Goal: Task Accomplishment & Management: Complete application form

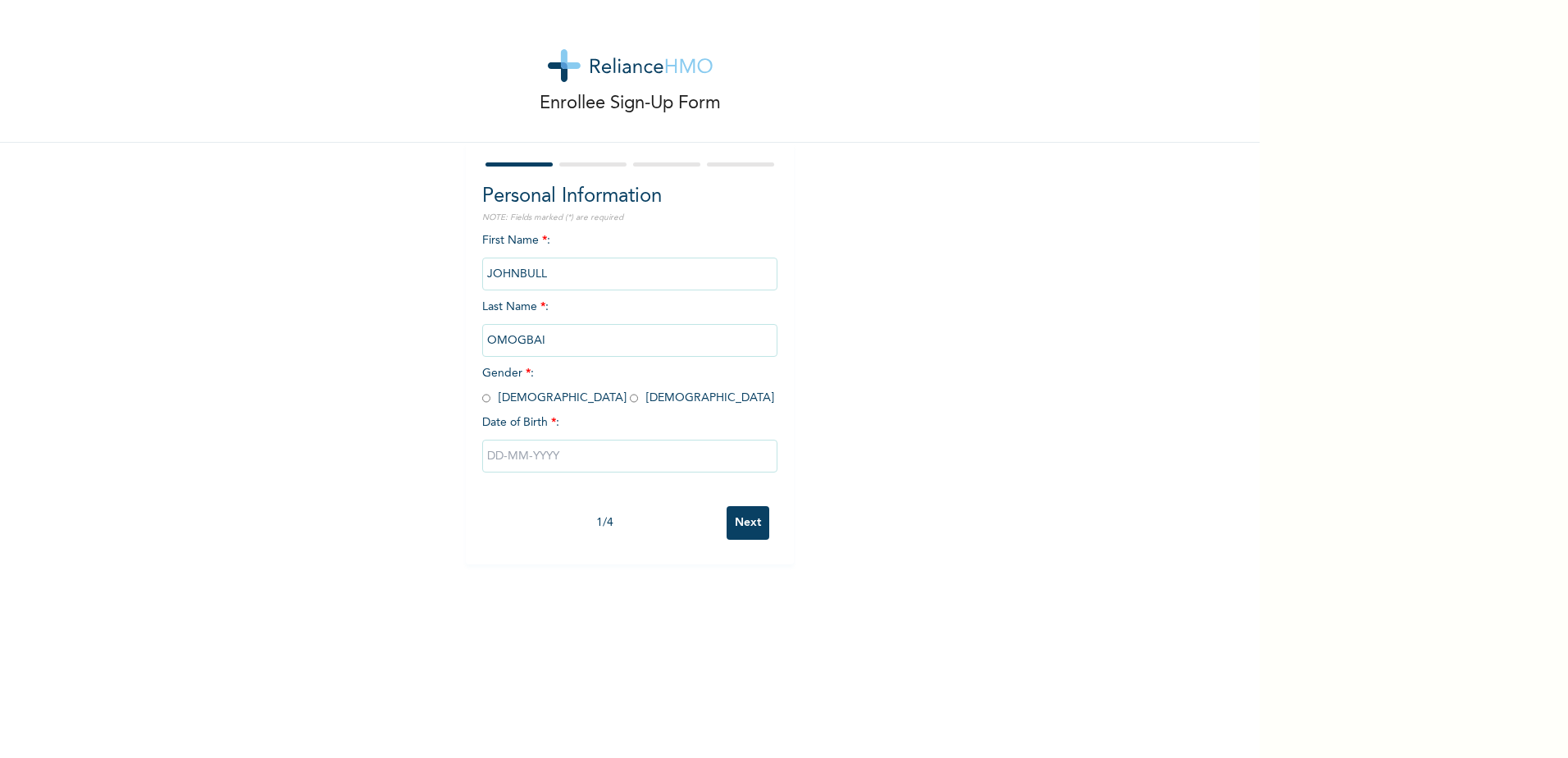
click at [482, 400] on input "radio" at bounding box center [486, 398] width 8 height 16
radio input "true"
click at [510, 453] on input "text" at bounding box center [629, 455] width 295 height 32
select select "8"
click at [684, 454] on select "2025 2024 2023 2022 2021 2020 2019 2018 2017 2016 2015 2014 2013 2012 2011 2010…" at bounding box center [677, 520] width 57 height 32
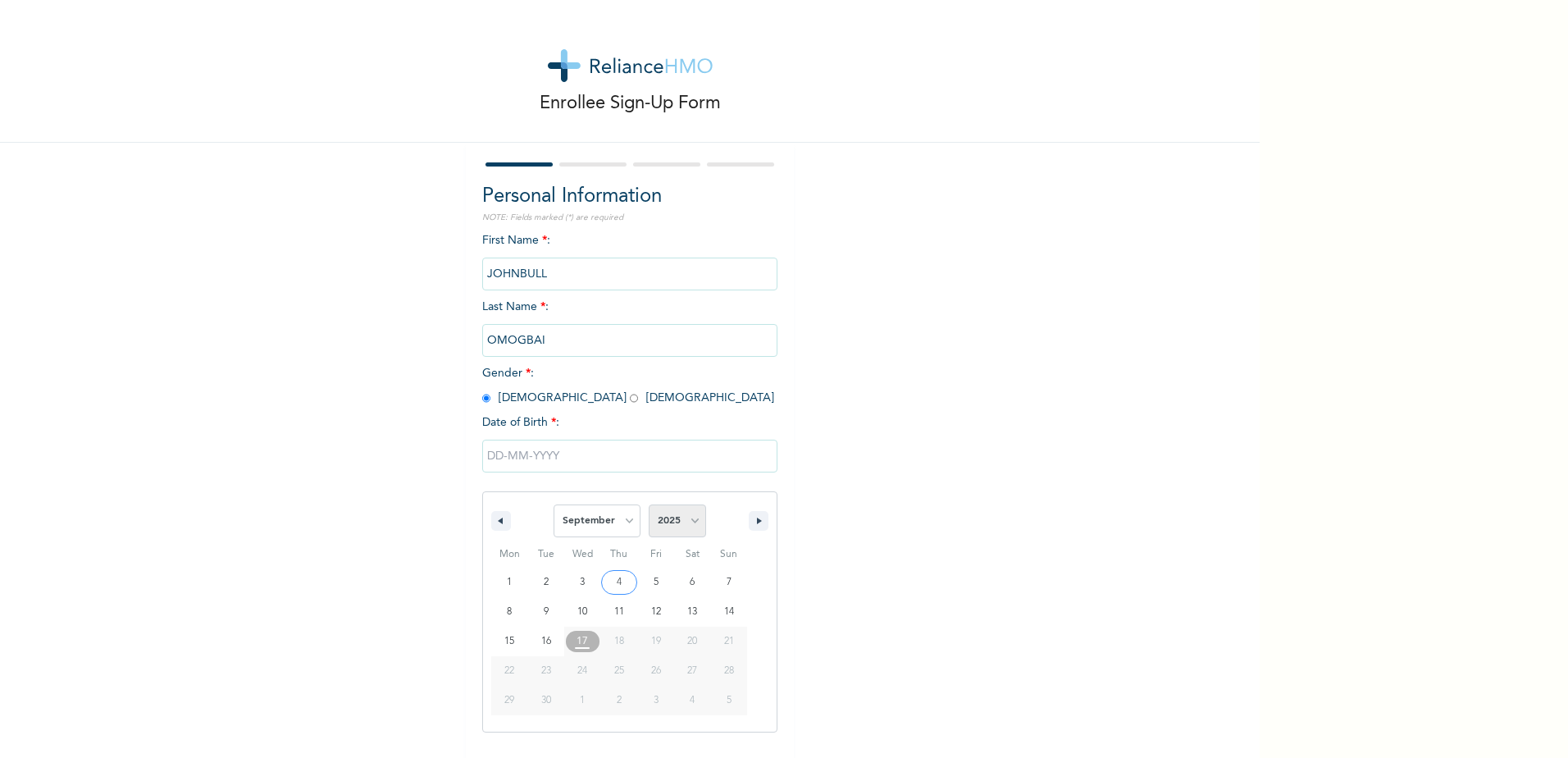
select select "1983"
click at [648, 454] on select "2025 2024 2023 2022 2021 2020 2019 2018 2017 2016 2015 2014 2013 2012 2011 2010…" at bounding box center [677, 520] width 57 height 32
click at [625, 454] on select "January February March April May June July August September October November De…" at bounding box center [597, 520] width 87 height 32
select select "7"
click at [553, 454] on select "January February March April May June July August September October November De…" at bounding box center [597, 520] width 87 height 32
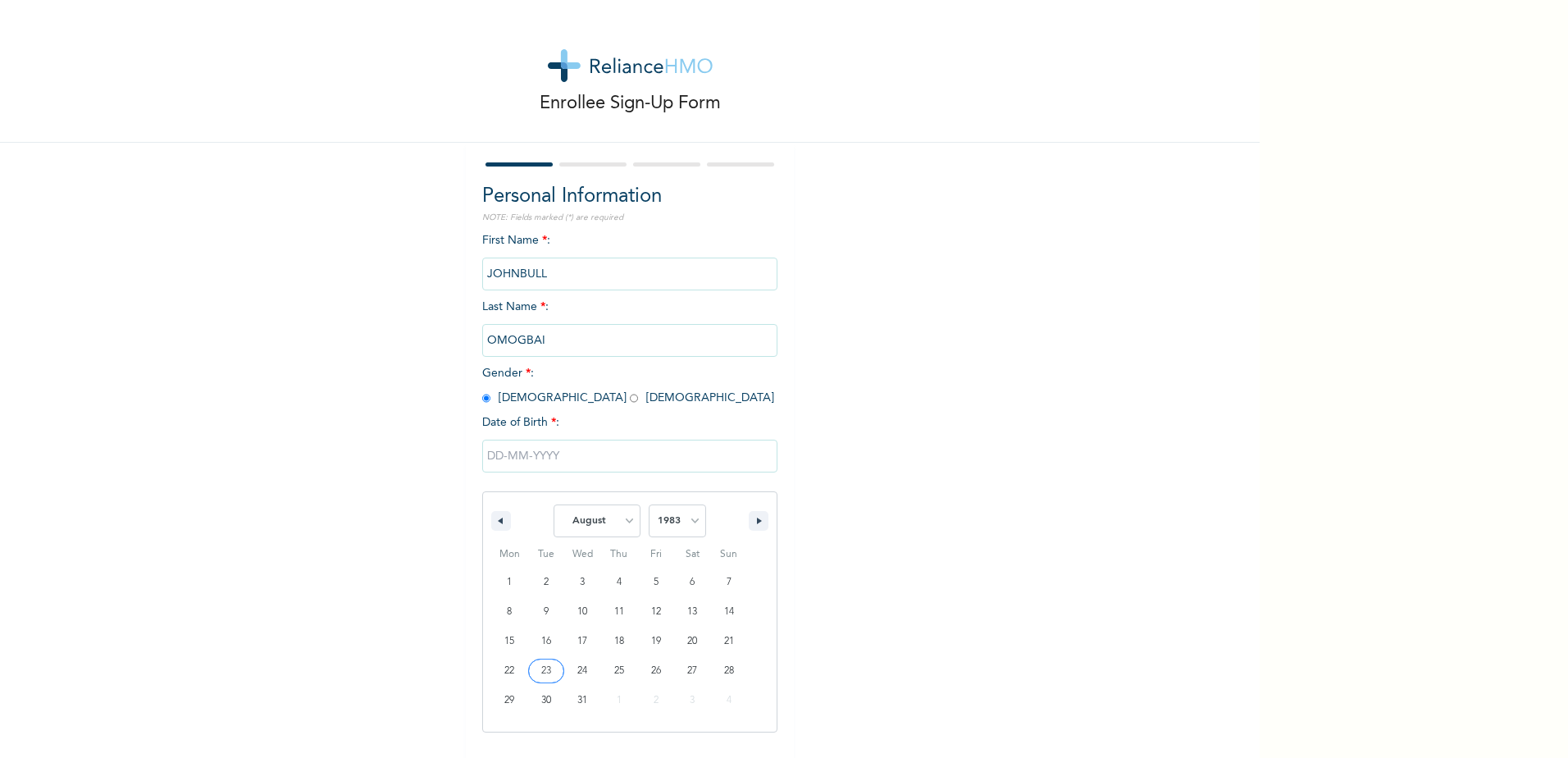
type input "[DATE]"
click at [744, 454] on input "Next" at bounding box center [748, 523] width 43 height 33
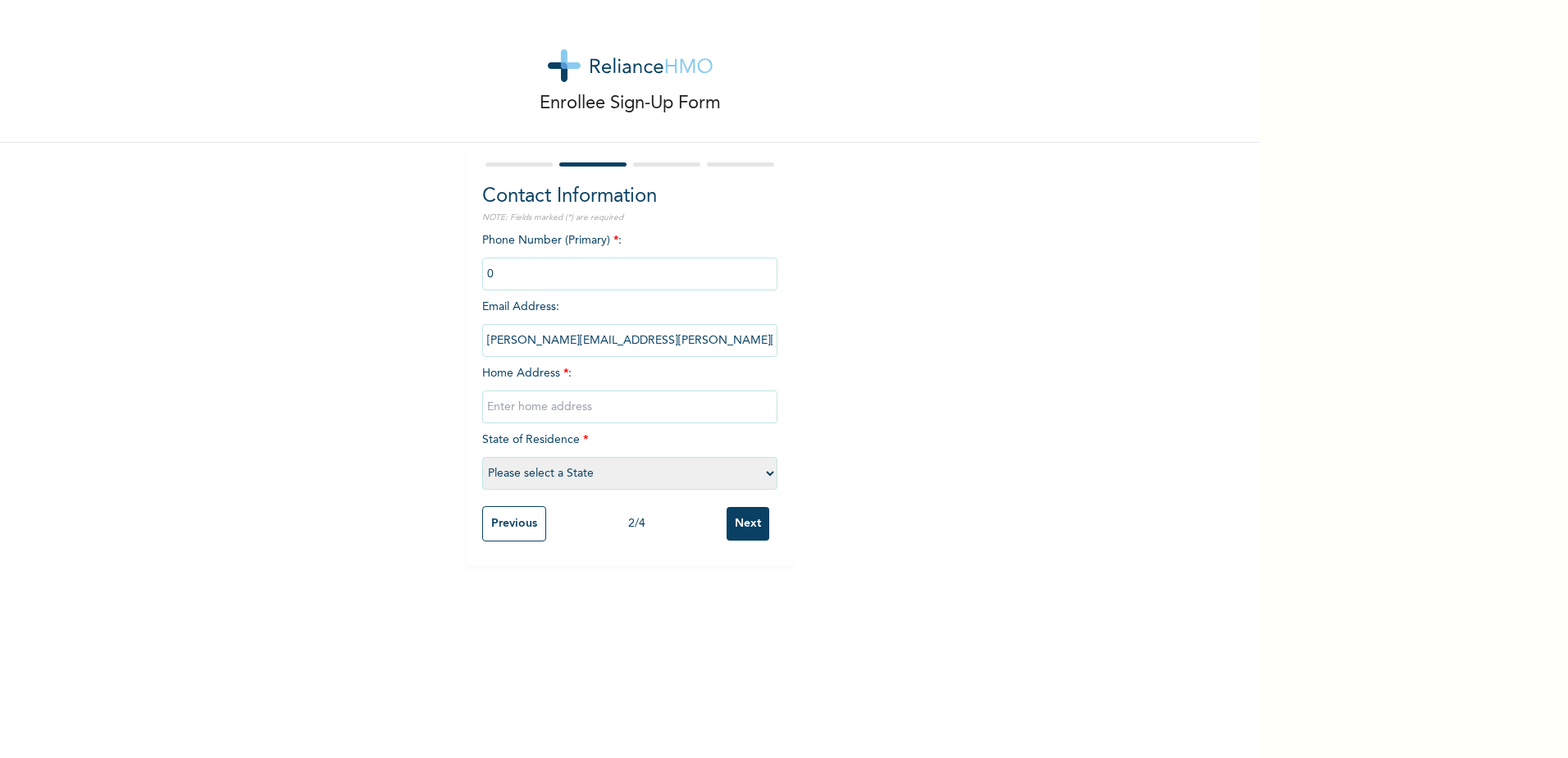
click at [615, 416] on input "text" at bounding box center [629, 406] width 295 height 32
type input "[STREET_ADDRESS]"
click at [780, 439] on div "Enrollee Sign-Up Form Contact Information NOTE: Fields marked (*) are required …" at bounding box center [630, 283] width 1260 height 566
click at [583, 454] on select "Please select a State [PERSON_NAME] (FCT) [PERSON_NAME] Ibom [GEOGRAPHIC_DATA] …" at bounding box center [629, 473] width 295 height 32
select select "33"
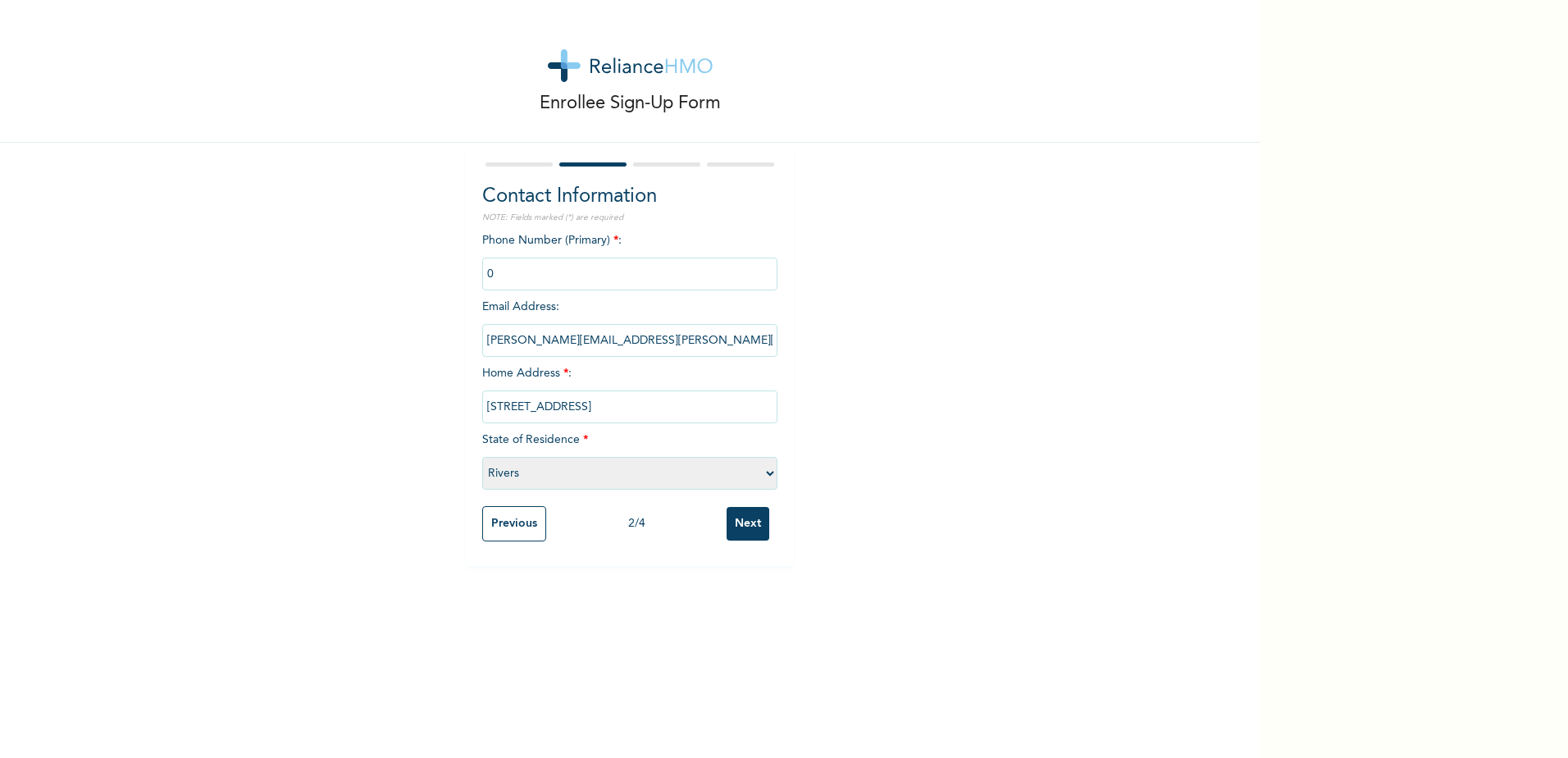
click at [482, 454] on select "Please select a State [PERSON_NAME] (FCT) [PERSON_NAME] Ibom [GEOGRAPHIC_DATA] …" at bounding box center [629, 473] width 295 height 32
click at [742, 454] on input "Next" at bounding box center [748, 524] width 43 height 33
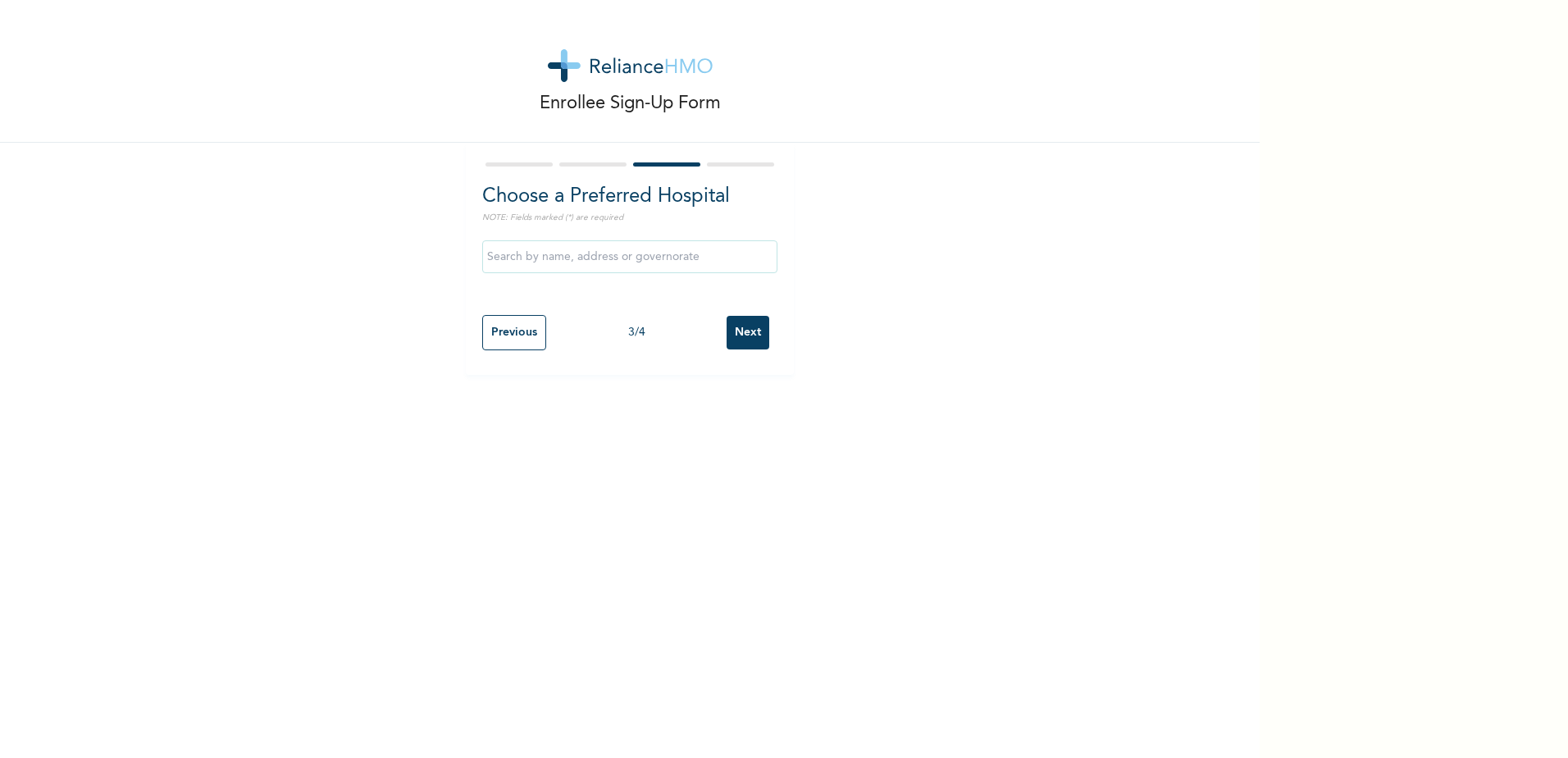
click at [622, 251] on input "text" at bounding box center [629, 256] width 295 height 32
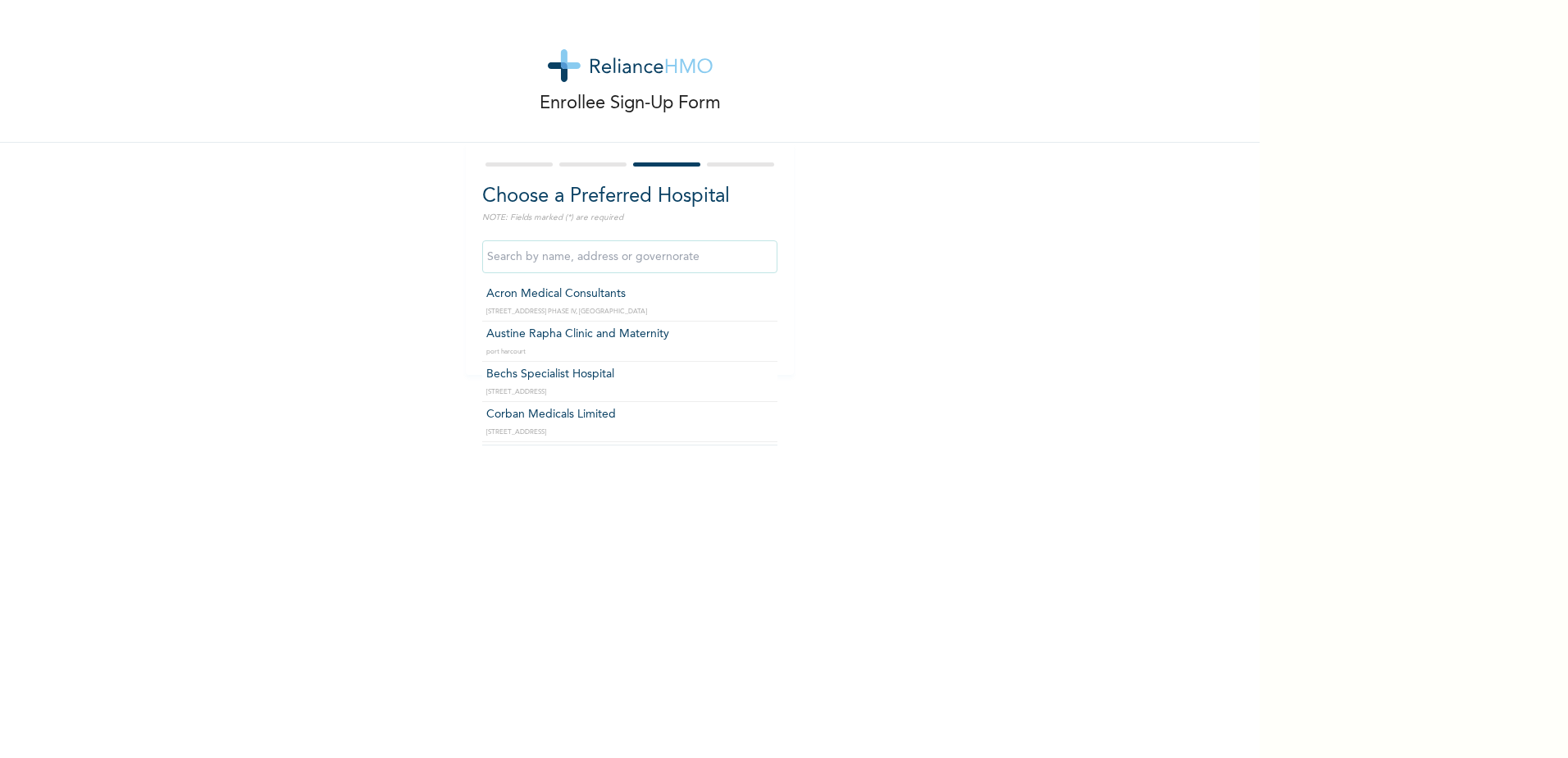
click at [633, 250] on input "text" at bounding box center [629, 256] width 295 height 32
type input "p"
type input "a"
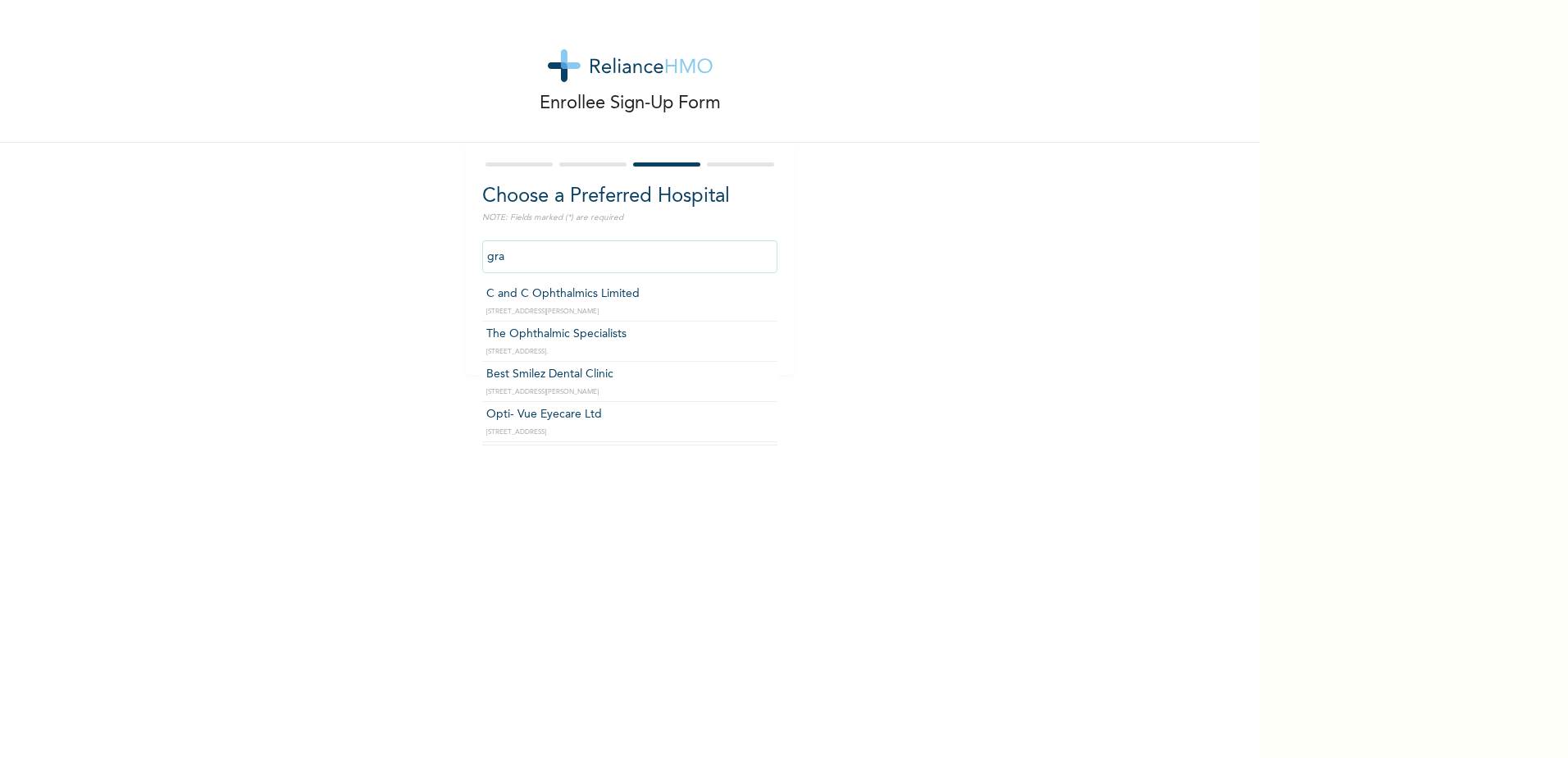
click at [780, 372] on div "Enrollee Sign-Up Form Choose a Preferred Hospital NOTE: Fields marked (*) are r…" at bounding box center [630, 187] width 1260 height 375
click at [697, 261] on input "gra" at bounding box center [629, 256] width 295 height 32
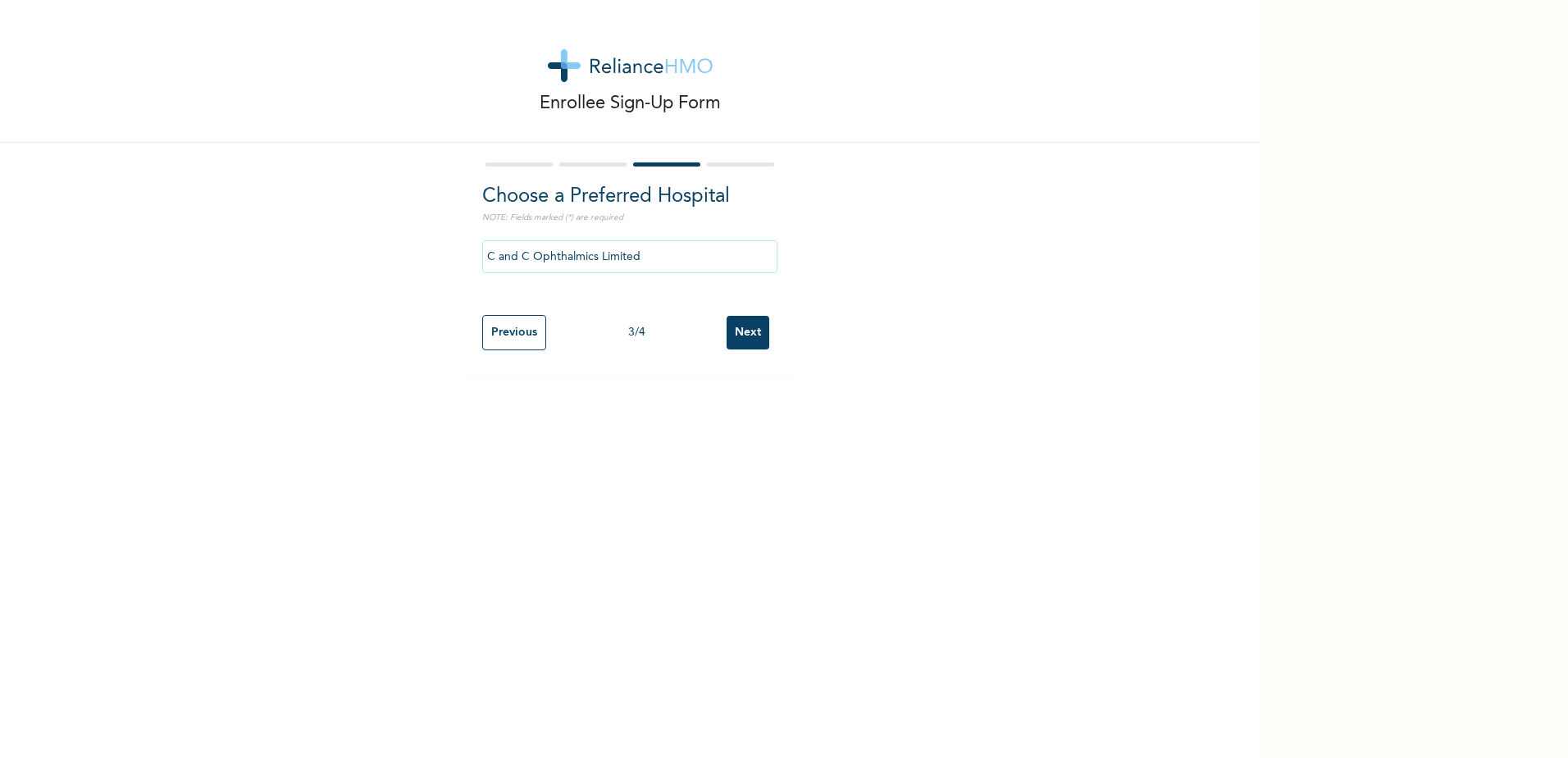
drag, startPoint x: 640, startPoint y: 291, endPoint x: 632, endPoint y: 293, distance: 8.2
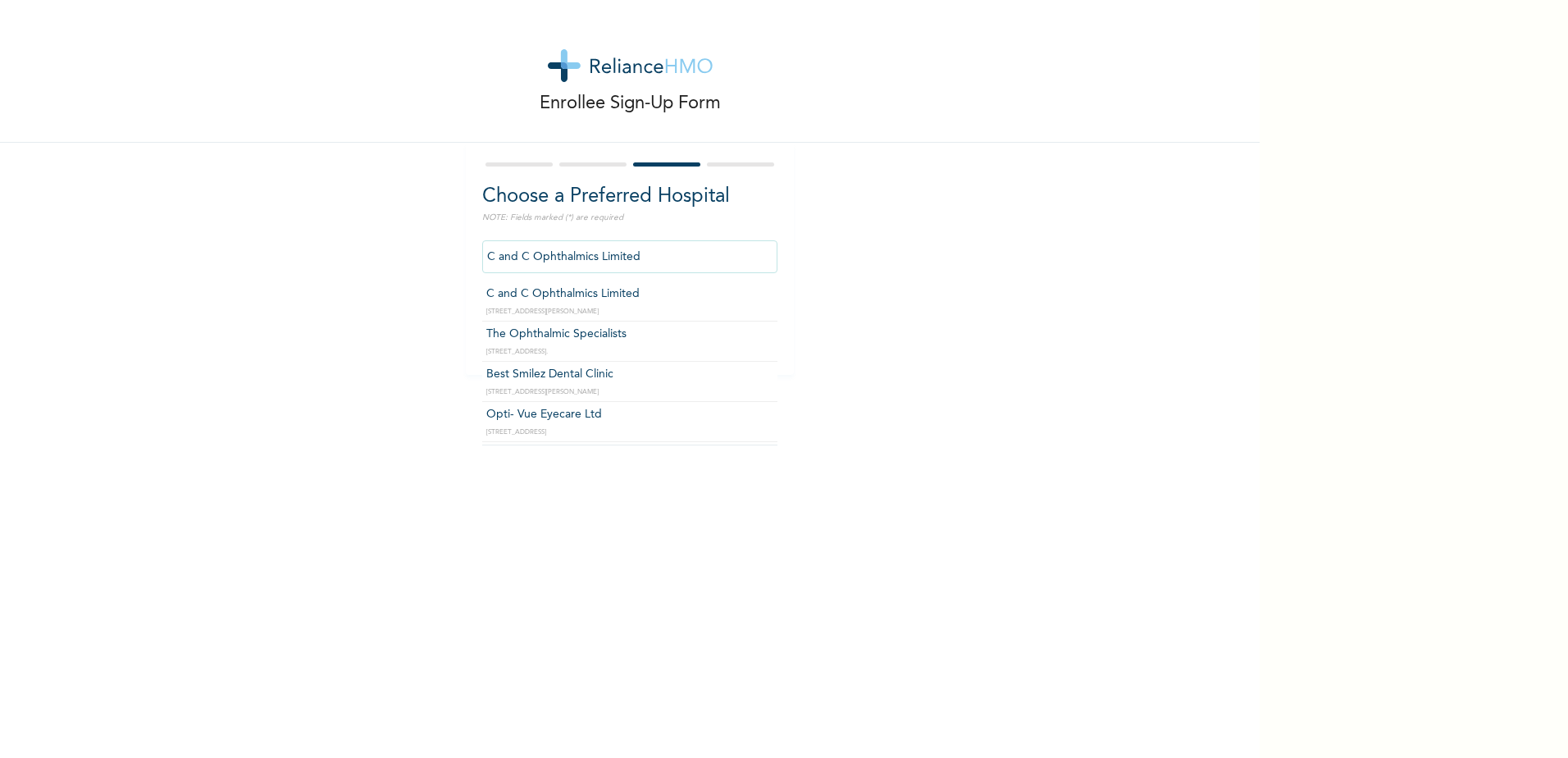
drag, startPoint x: 640, startPoint y: 256, endPoint x: 427, endPoint y: 239, distance: 213.7
click at [427, 239] on div "Enrollee Sign-Up Form Choose a Preferred Hospital NOTE: Fields marked (*) are r…" at bounding box center [630, 187] width 1260 height 375
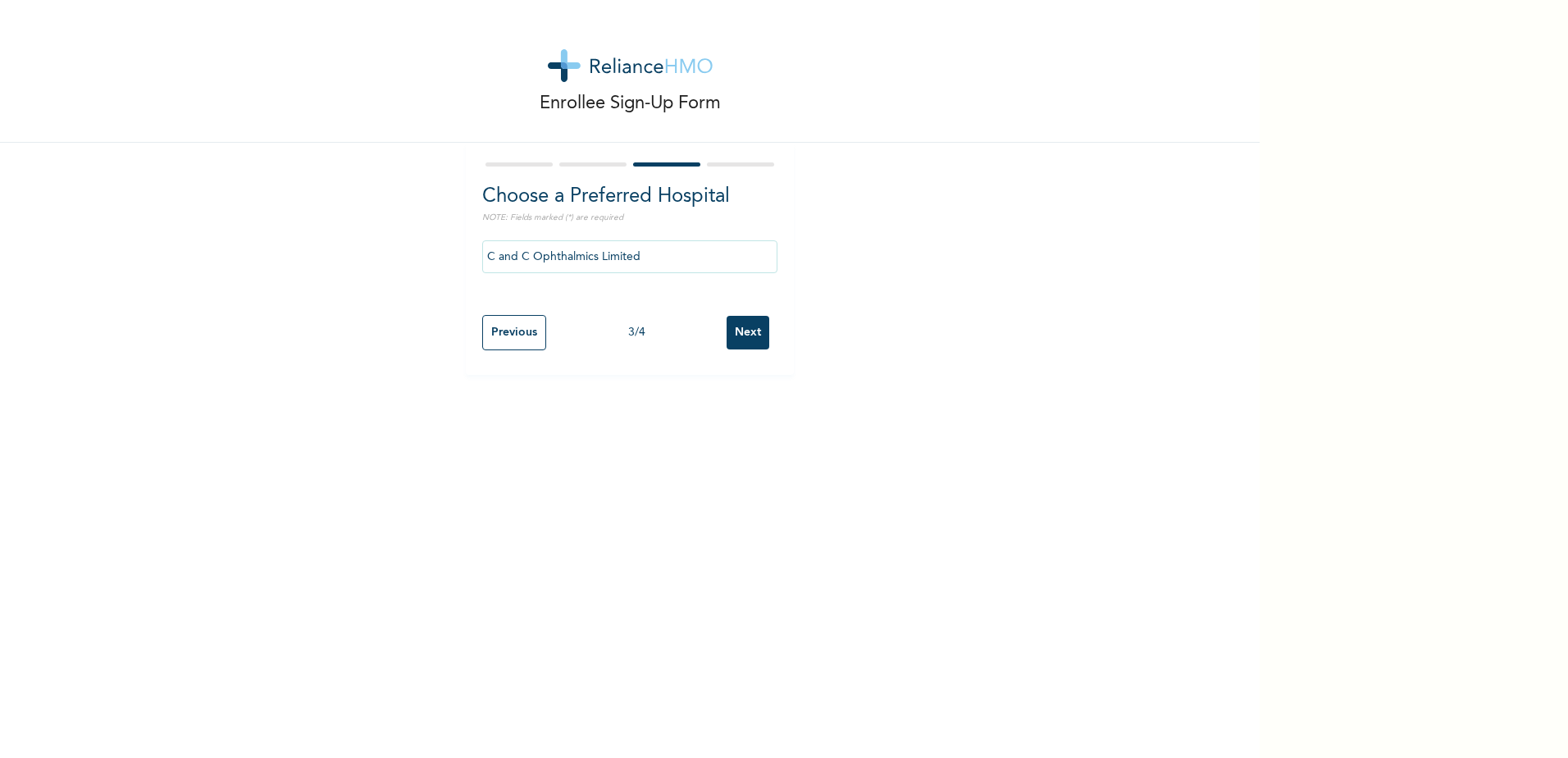
click at [645, 255] on input "C and C Ophthalmics Limited" at bounding box center [629, 256] width 295 height 32
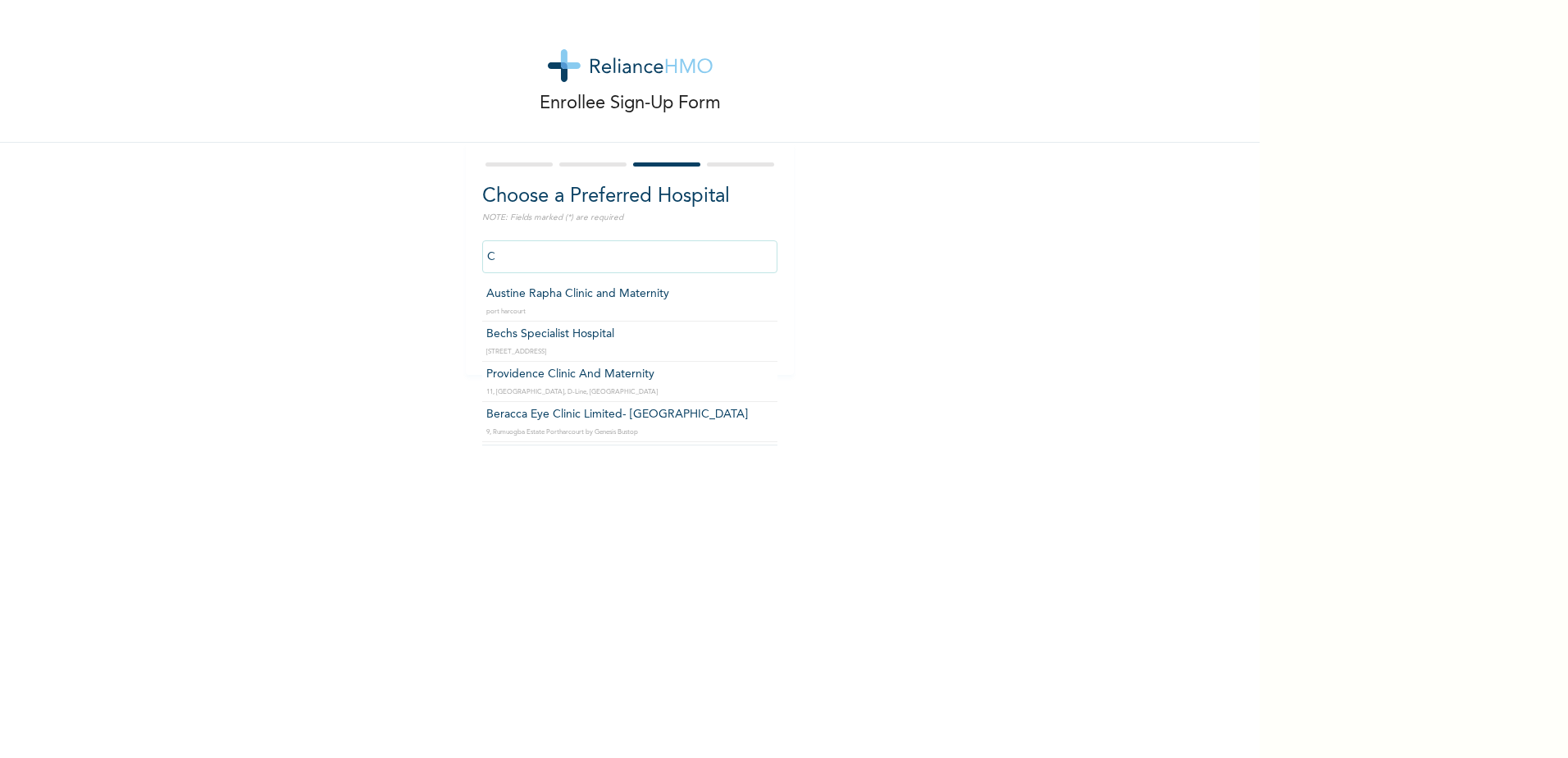
type input "C"
click at [678, 258] on input "text" at bounding box center [629, 256] width 295 height 32
click at [613, 254] on input "st ma" at bounding box center [629, 256] width 295 height 32
type input "s"
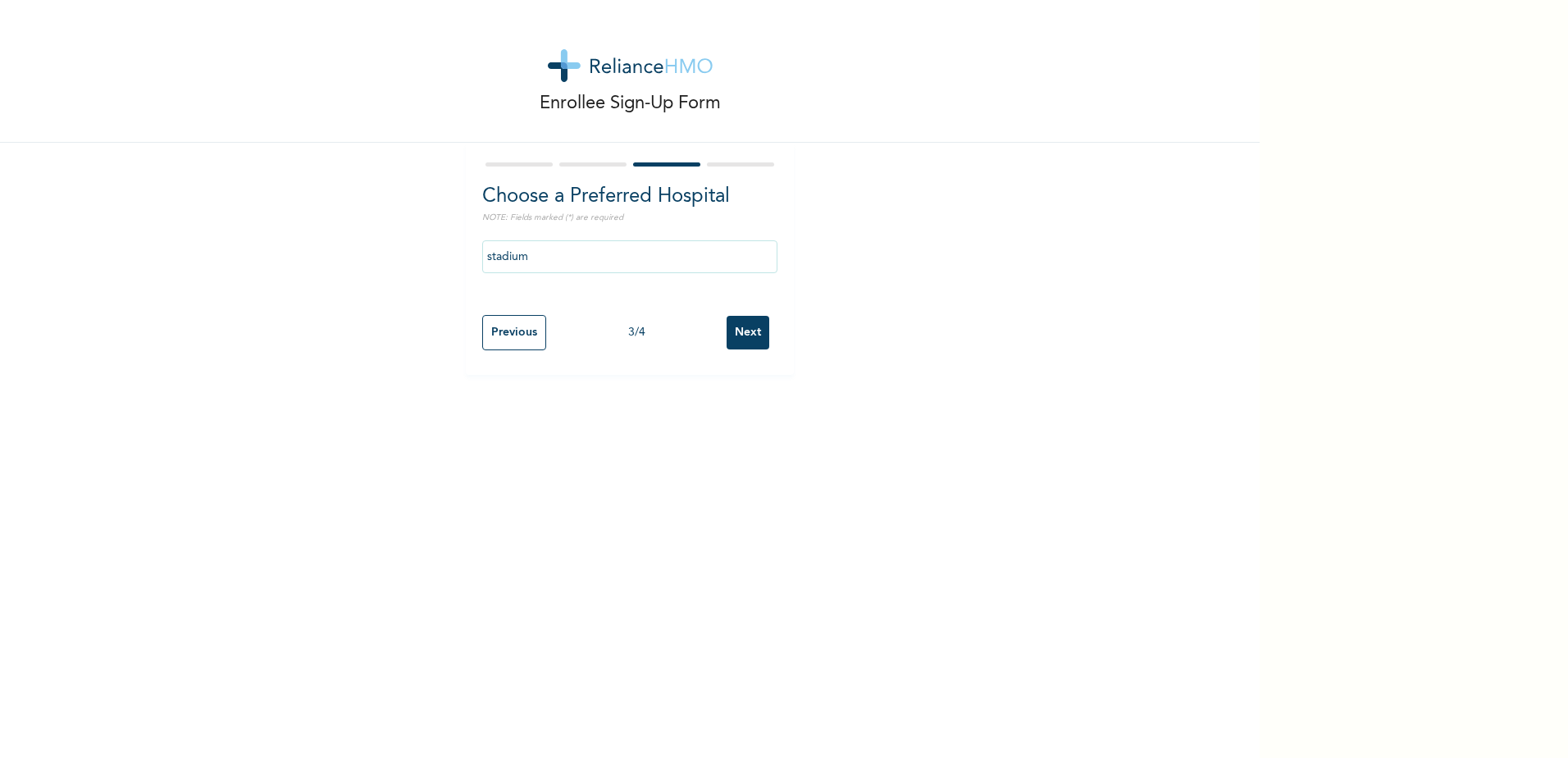
click at [624, 269] on input "stadium" at bounding box center [629, 256] width 295 height 32
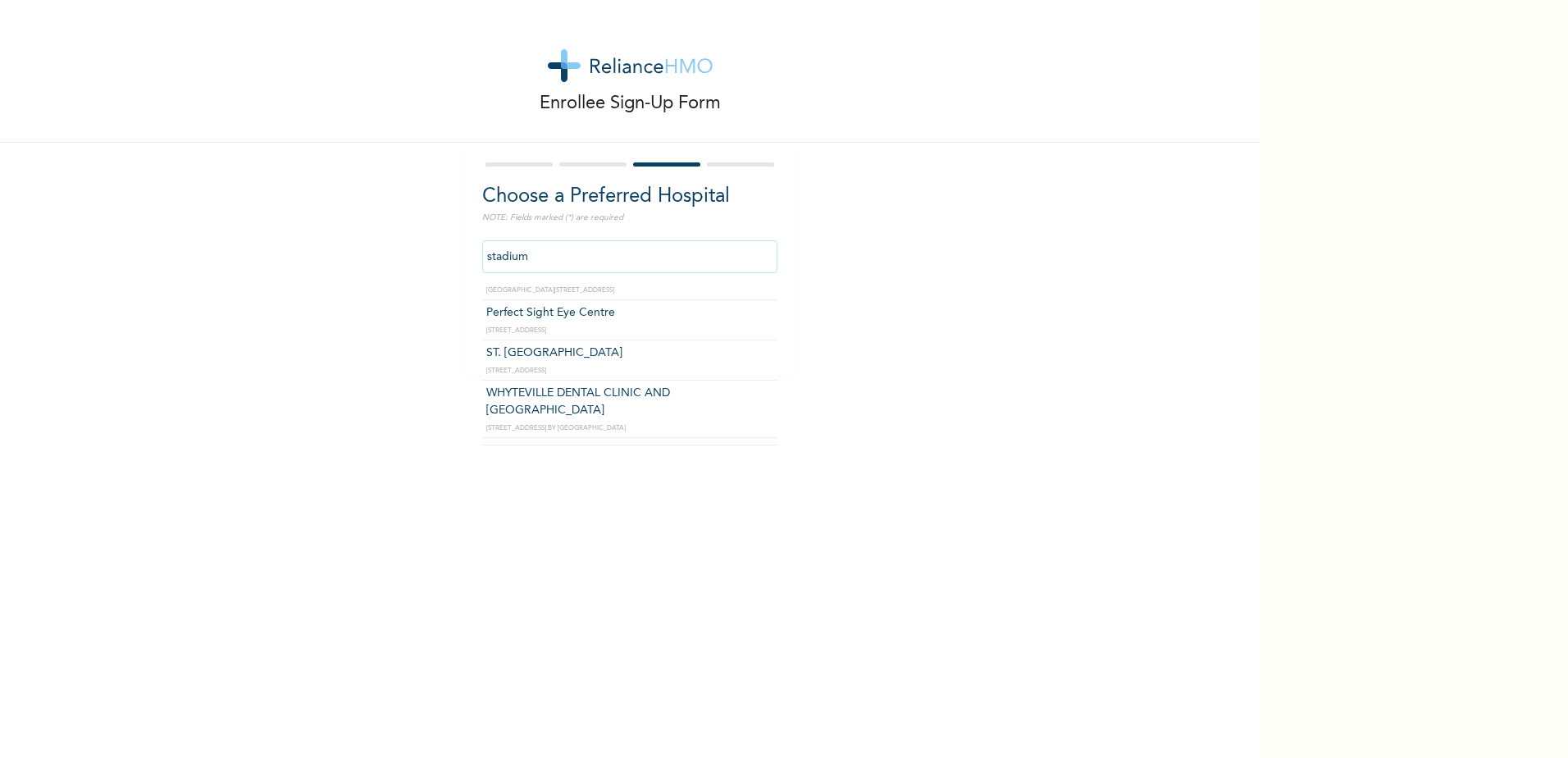
scroll to position [196, 0]
type input "ST. [GEOGRAPHIC_DATA]"
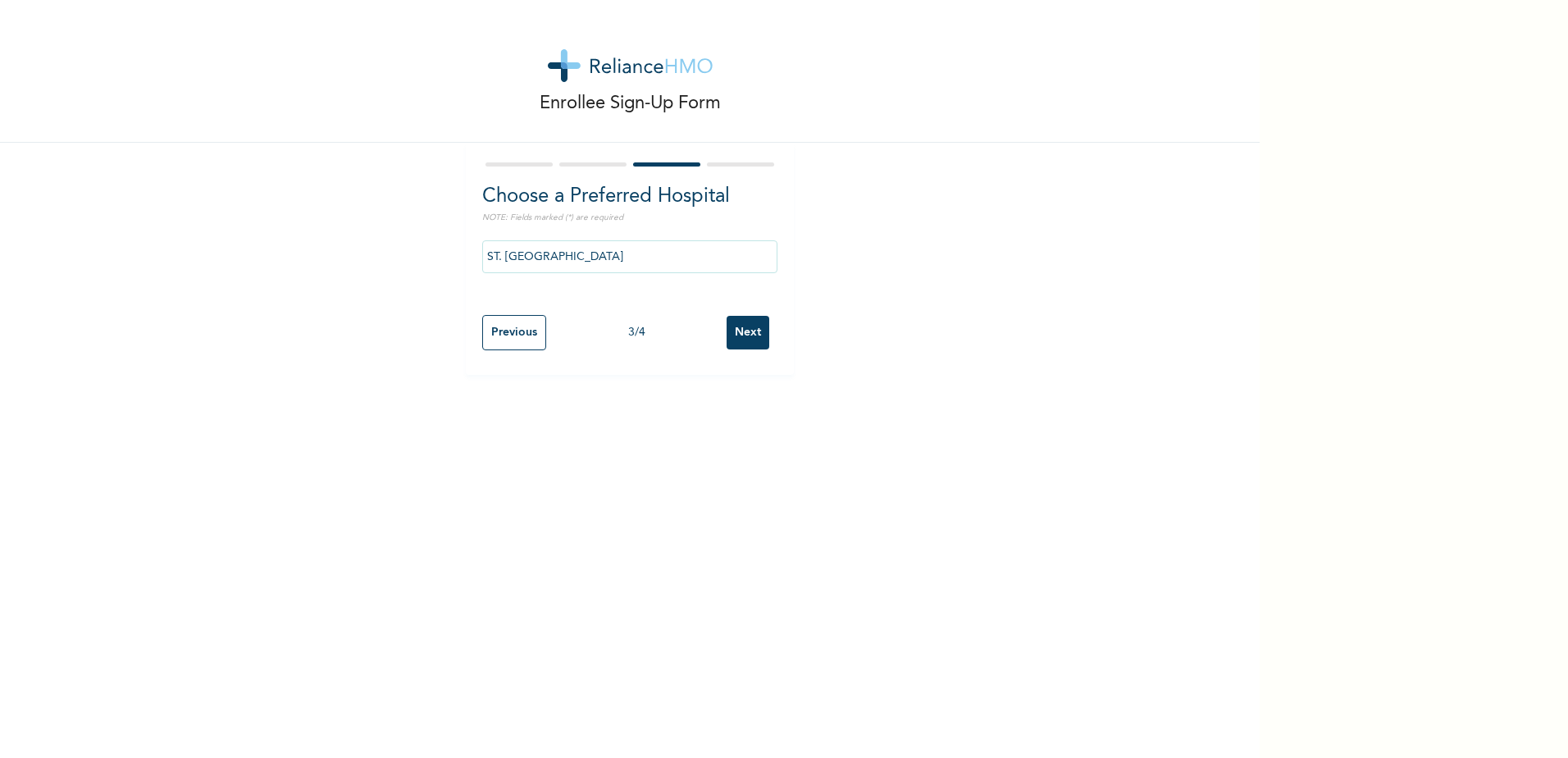
click at [751, 344] on input "Next" at bounding box center [748, 332] width 43 height 33
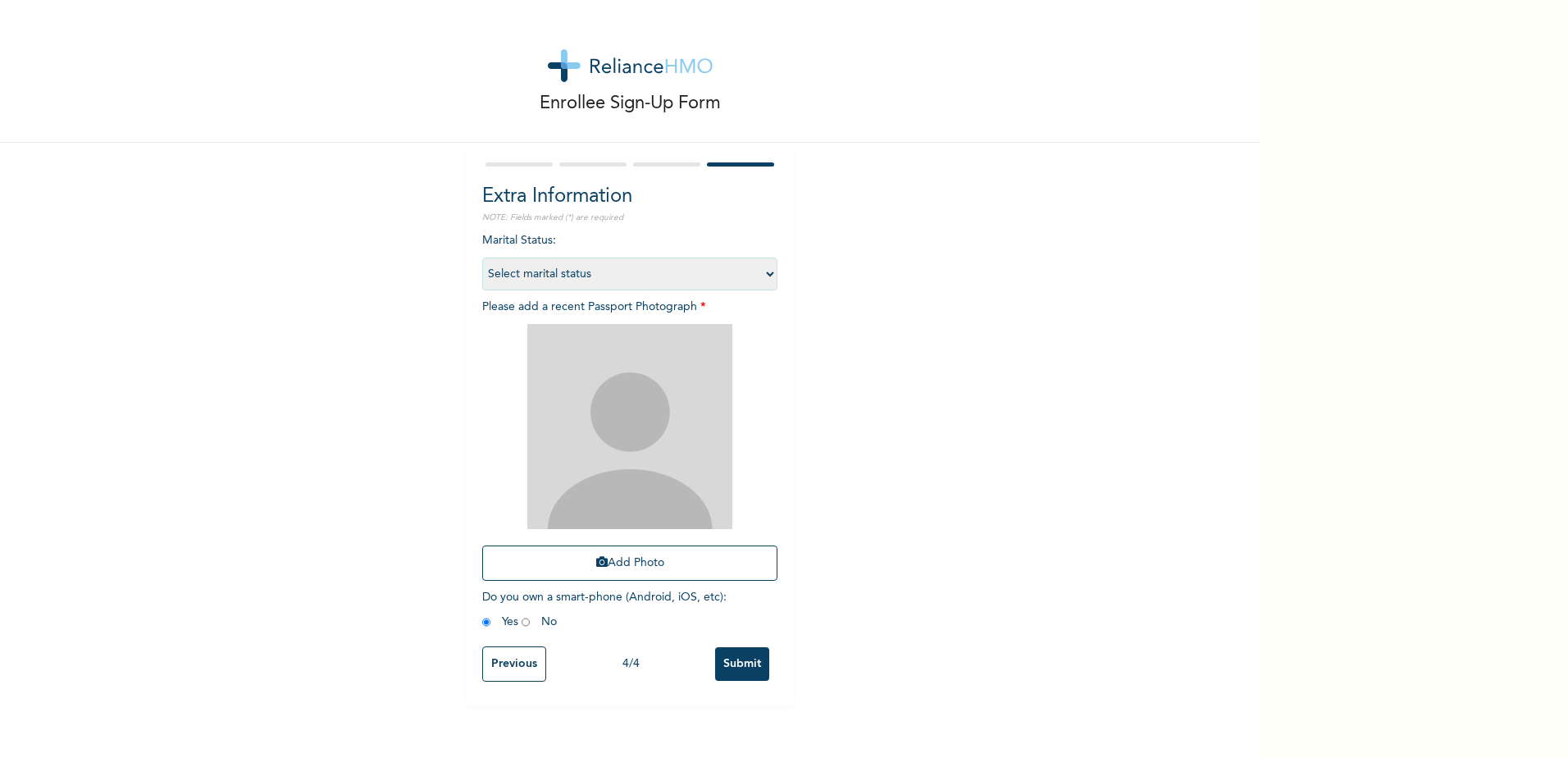
click at [626, 280] on select "Select marital status [DEMOGRAPHIC_DATA] Married [DEMOGRAPHIC_DATA] Widow/[DEMO…" at bounding box center [629, 273] width 295 height 32
select select "2"
click at [482, 257] on select "Select marital status [DEMOGRAPHIC_DATA] Married [DEMOGRAPHIC_DATA] Widow/[DEMO…" at bounding box center [629, 273] width 295 height 32
click at [628, 454] on button "Add Photo" at bounding box center [629, 564] width 295 height 35
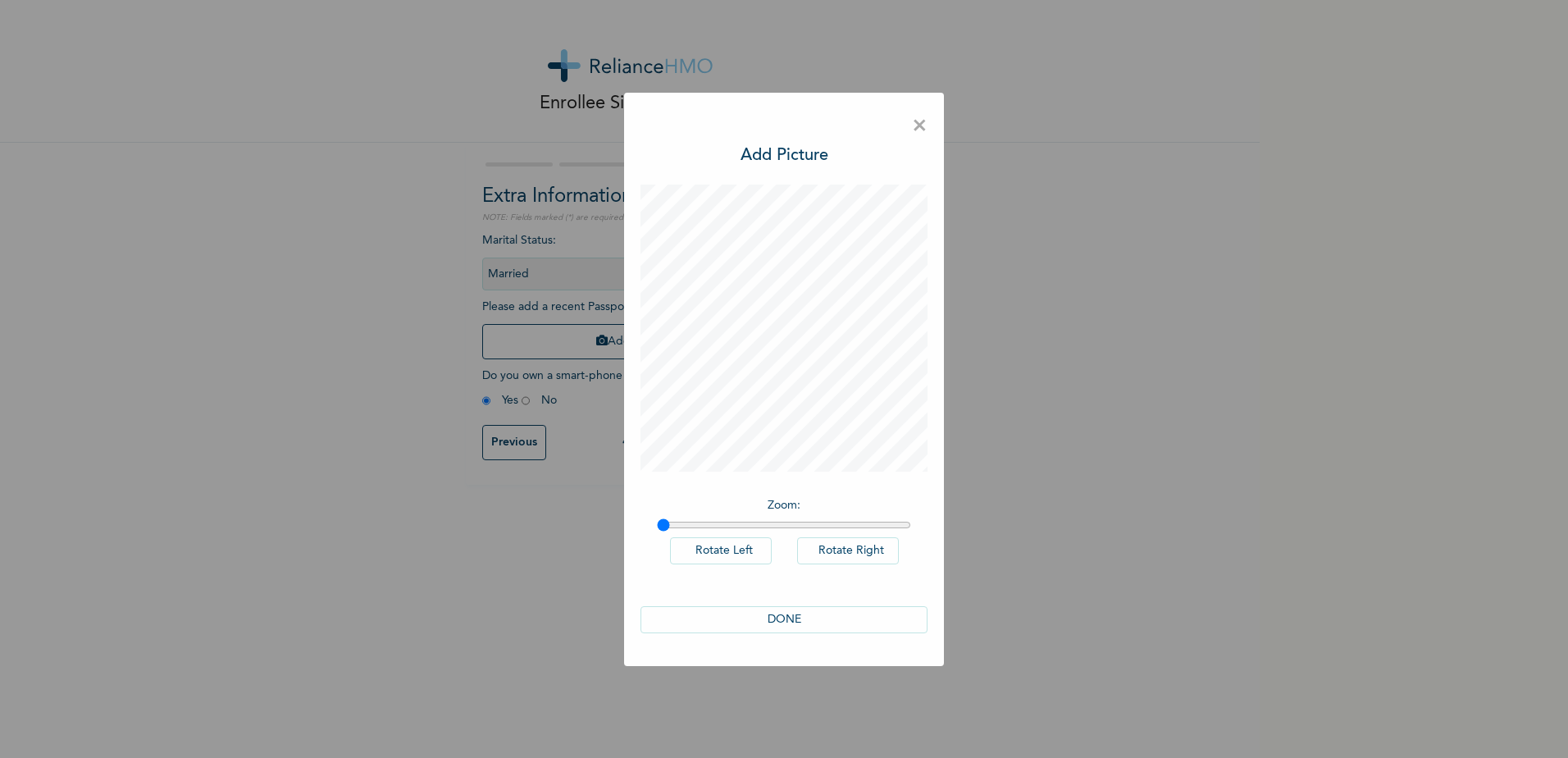
click at [780, 454] on button "DONE" at bounding box center [784, 619] width 287 height 27
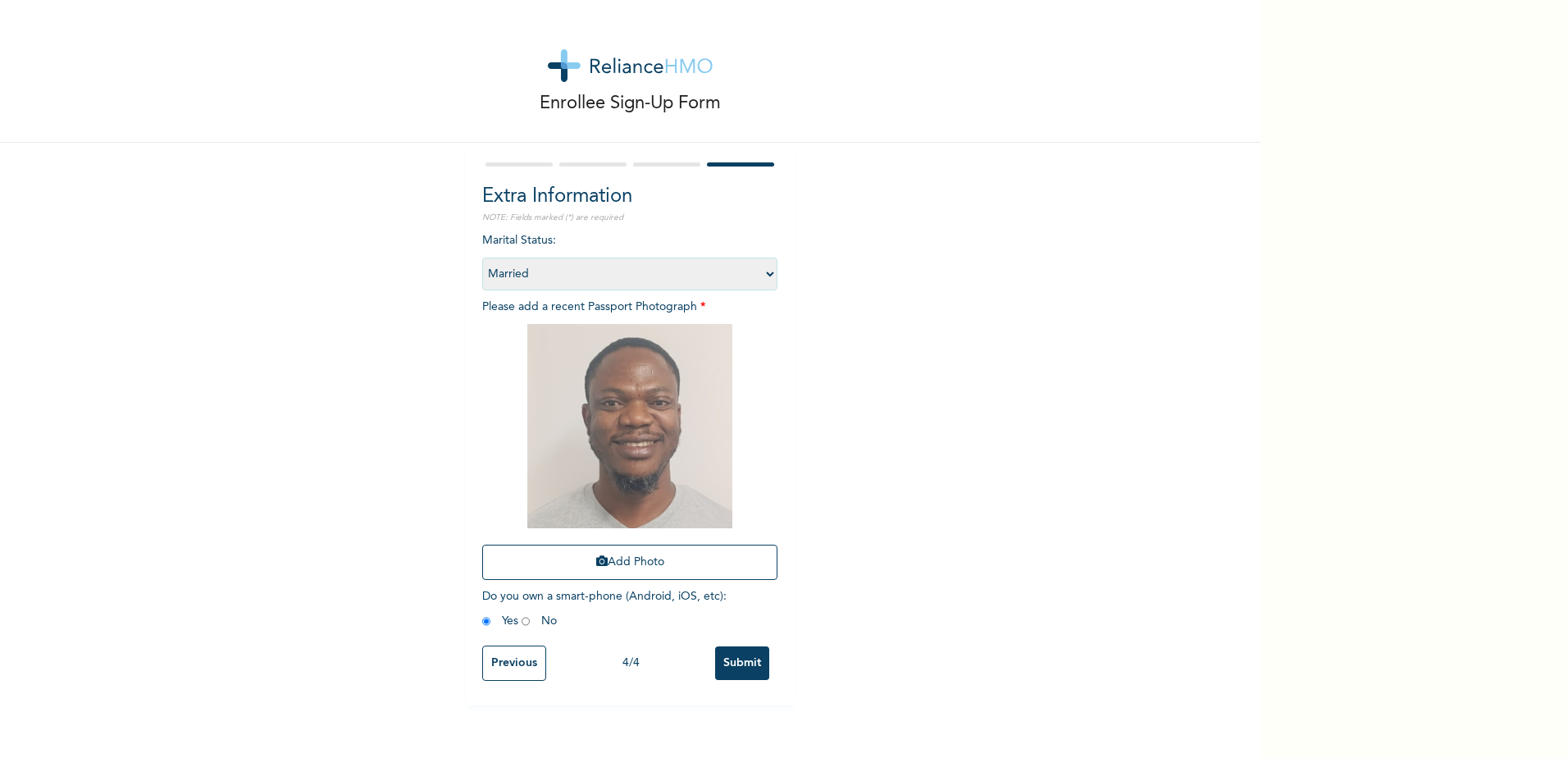
click at [722, 454] on input "Submit" at bounding box center [742, 664] width 55 height 33
